Goal: Task Accomplishment & Management: Complete application form

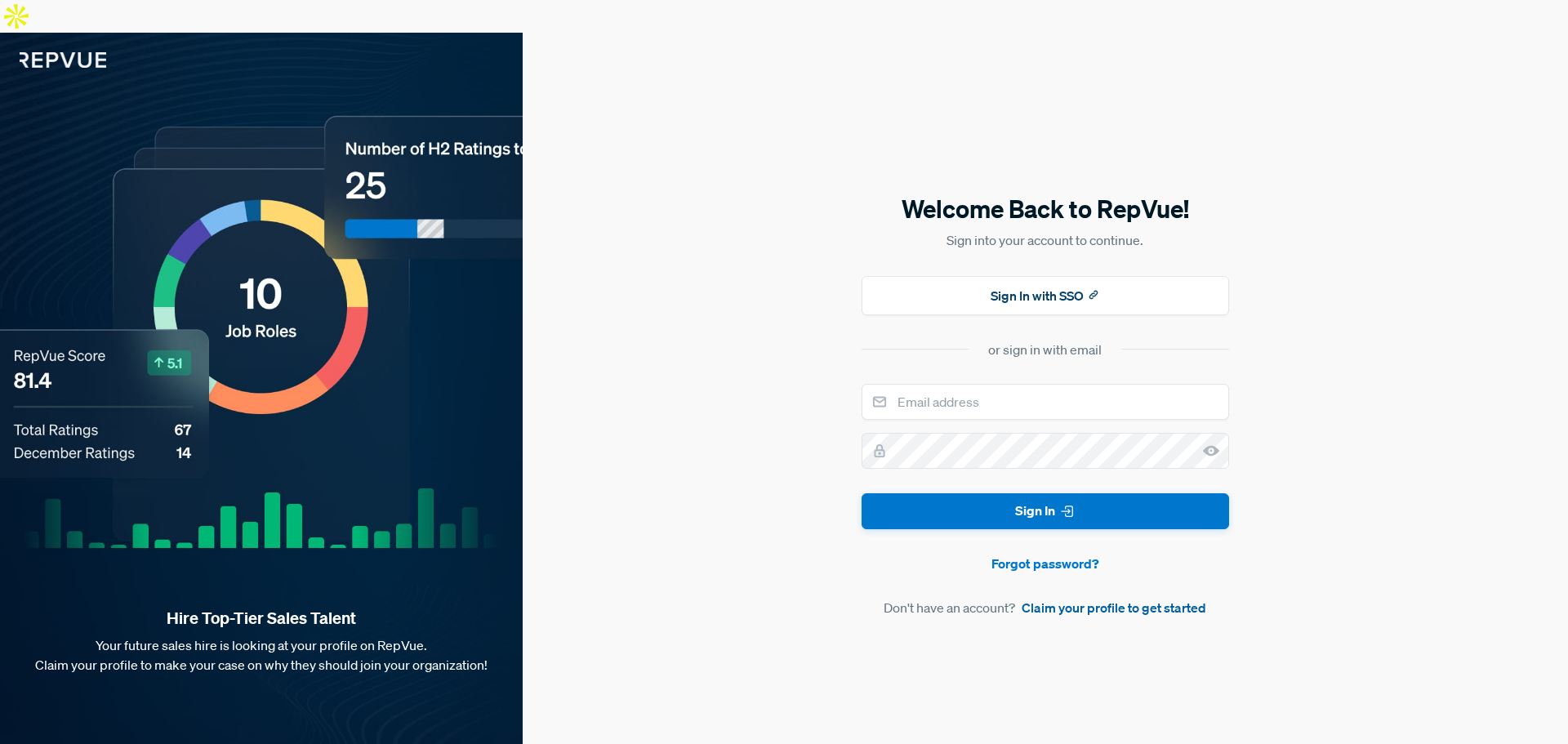
click at [1038, 598] on link "Claim your profile to get started" at bounding box center [1113, 607] width 185 height 20
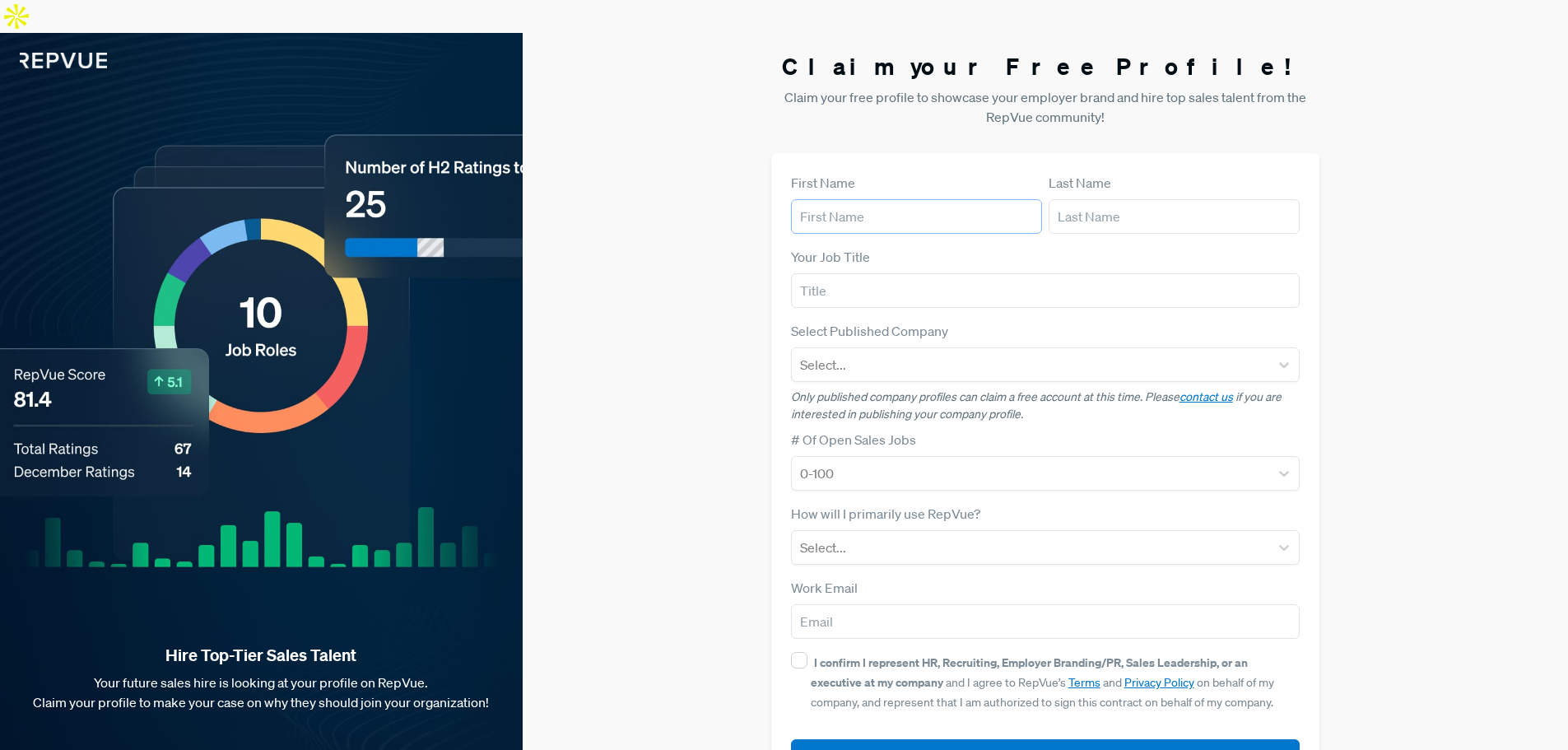
click at [966, 199] on input "text" at bounding box center [916, 217] width 251 height 35
click at [991, 153] on div "First Name Last Name Your Job Title Select Published Company Select... Only pub…" at bounding box center [1045, 473] width 549 height 641
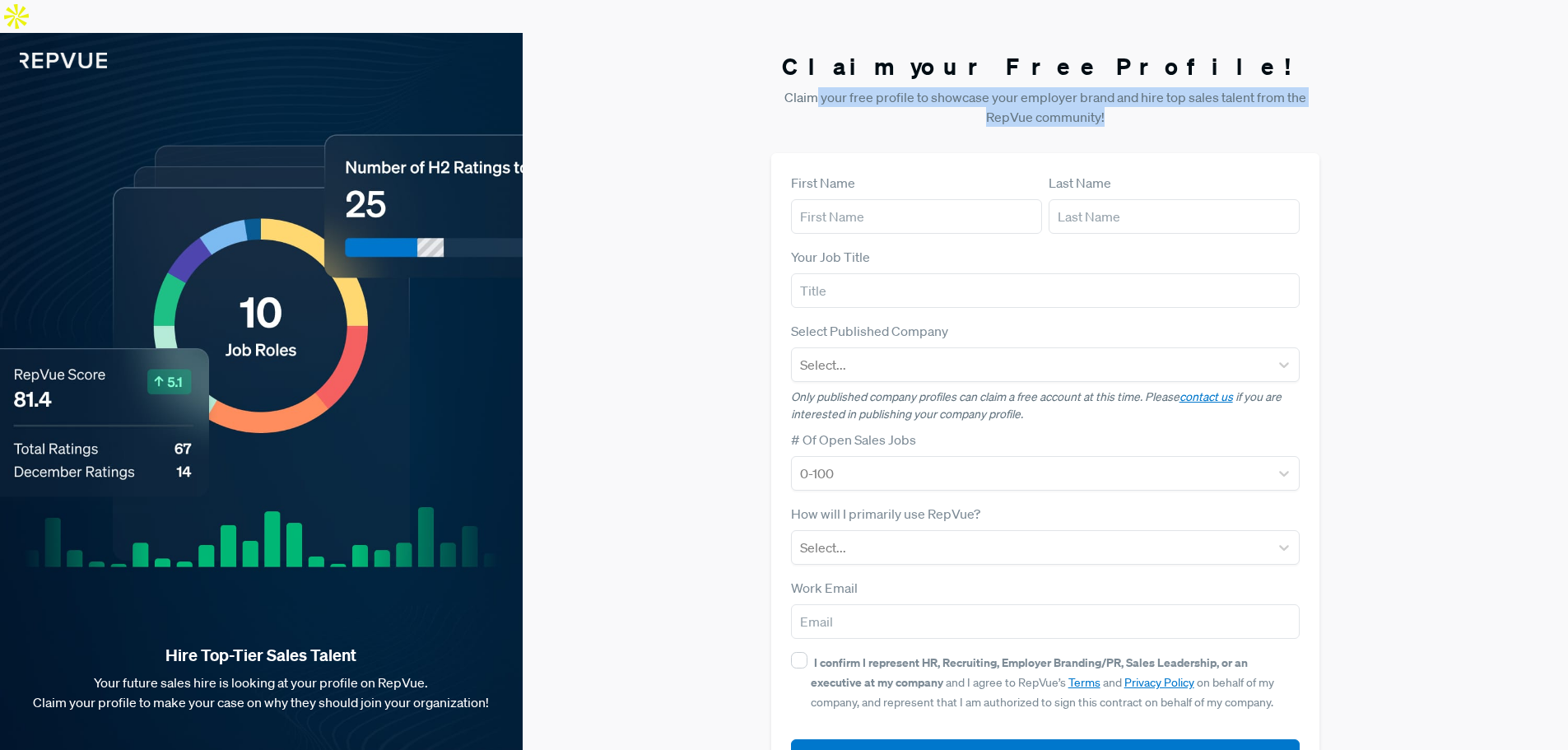
drag, startPoint x: 1082, startPoint y: 86, endPoint x: 814, endPoint y: 58, distance: 269.5
click at [815, 87] on p "Claim your free profile to showcase your employer brand and hire top sales tale…" at bounding box center [1045, 107] width 549 height 39
click at [810, 87] on p "Claim your free profile to showcase your employer brand and hire top sales tale…" at bounding box center [1045, 107] width 549 height 39
drag, startPoint x: 789, startPoint y: 61, endPoint x: 1173, endPoint y: 79, distance: 384.4
click at [1173, 87] on p "Claim your free profile to showcase your employer brand and hire top sales tale…" at bounding box center [1045, 107] width 549 height 39
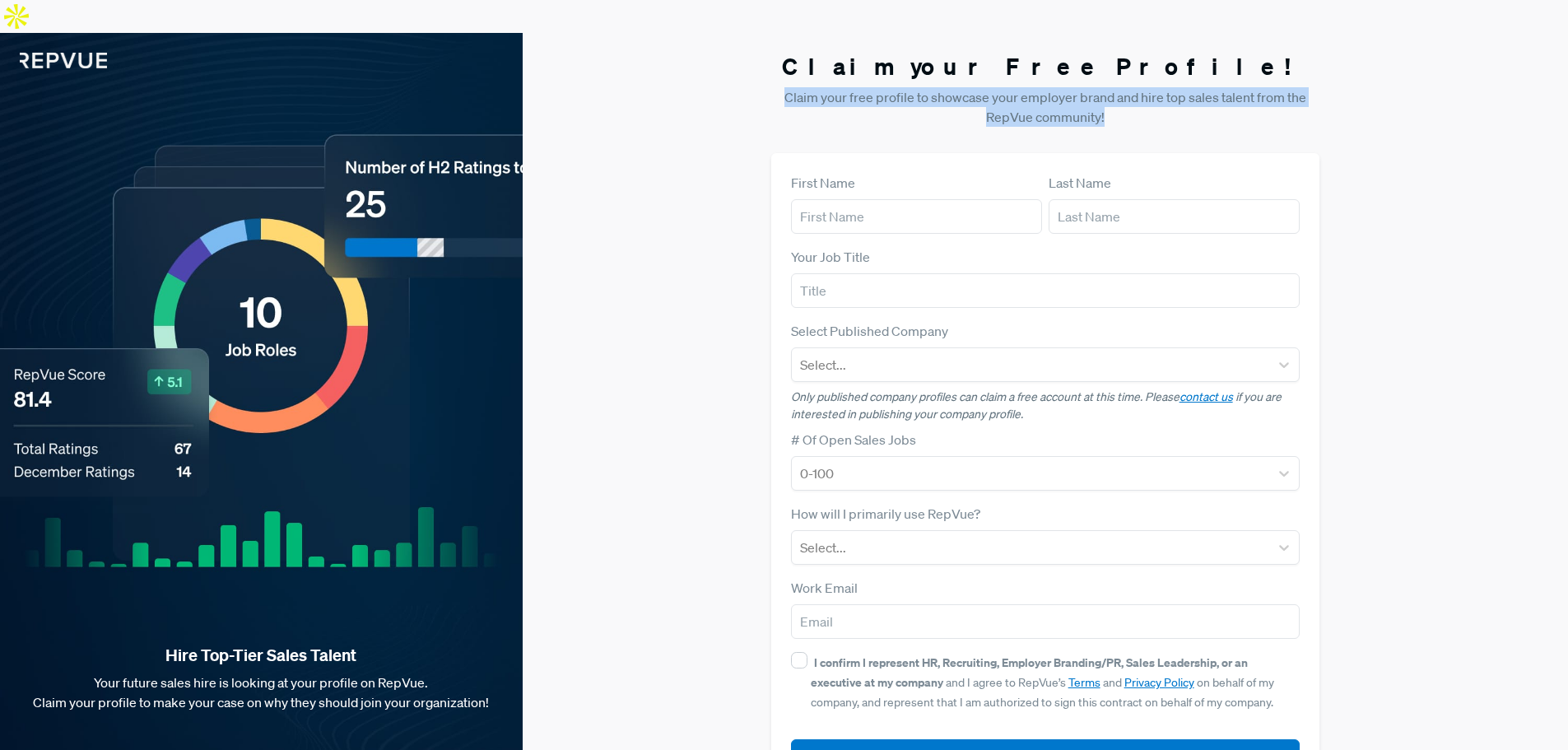
click at [1173, 87] on p "Claim your free profile to showcase your employer brand and hire top sales tale…" at bounding box center [1045, 107] width 549 height 39
drag, startPoint x: 931, startPoint y: 73, endPoint x: 771, endPoint y: 62, distance: 160.4
click at [771, 87] on p "Claim your free profile to showcase your employer brand and hire top sales tale…" at bounding box center [1045, 107] width 549 height 39
drag, startPoint x: 767, startPoint y: 60, endPoint x: 1143, endPoint y: 79, distance: 376.5
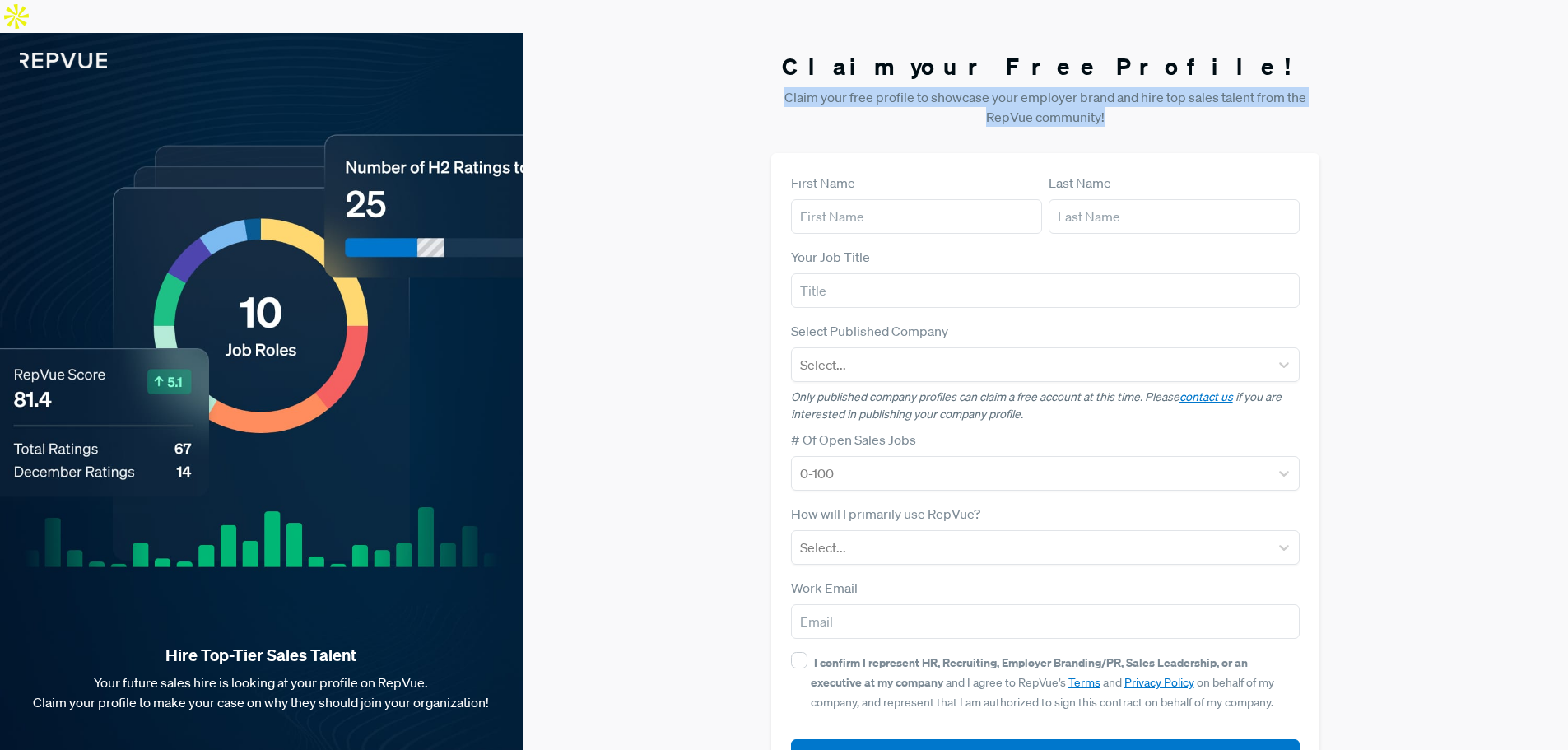
click at [1143, 79] on div "Claim your Free Profile! Claim your free profile to showcase your employer bran…" at bounding box center [1045, 423] width 1045 height 781
click at [1143, 87] on p "Claim your free profile to showcase your employer brand and hire top sales tale…" at bounding box center [1045, 107] width 549 height 39
drag, startPoint x: 1141, startPoint y: 79, endPoint x: 759, endPoint y: 69, distance: 382.1
click at [750, 68] on div "Claim your Free Profile! Claim your free profile to showcase your employer bran…" at bounding box center [1045, 423] width 1045 height 781
click at [771, 87] on p "Claim your free profile to showcase your employer brand and hire top sales tale…" at bounding box center [1045, 107] width 549 height 39
